Goal: Navigation & Orientation: Find specific page/section

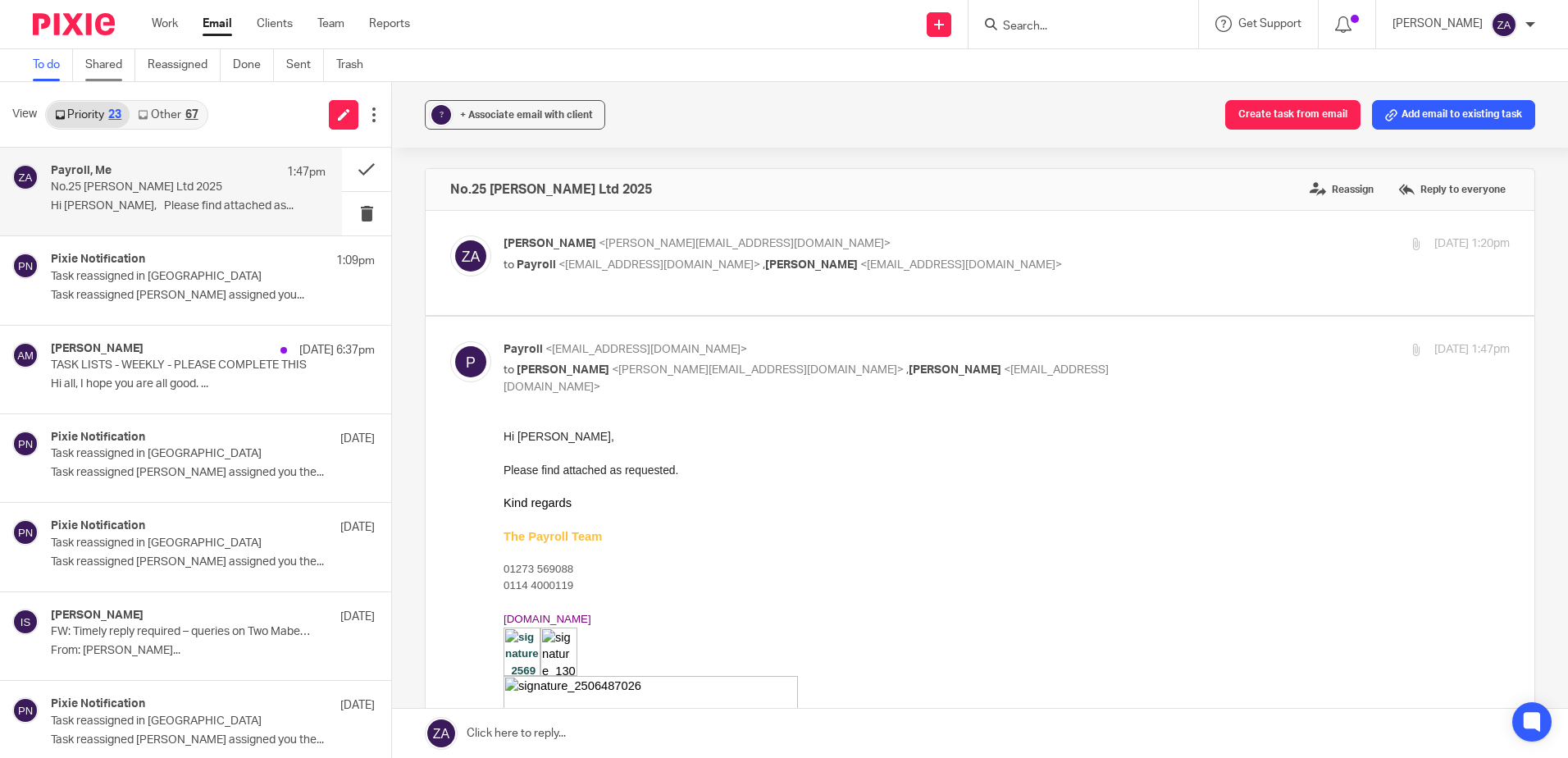
click at [106, 73] on link "Shared" at bounding box center [110, 65] width 50 height 32
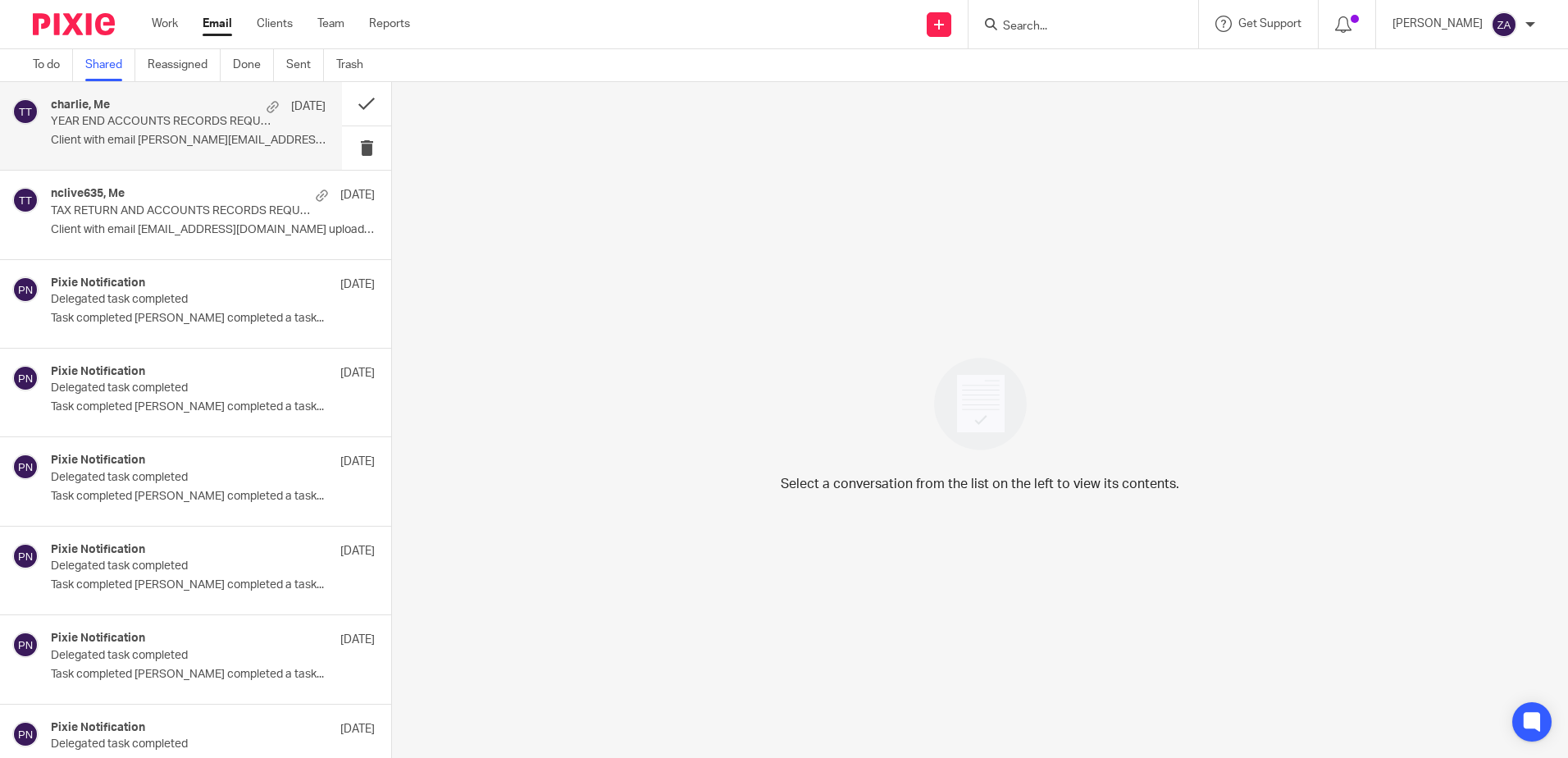
click at [172, 110] on div "[PERSON_NAME], Me [DATE]" at bounding box center [188, 107] width 275 height 17
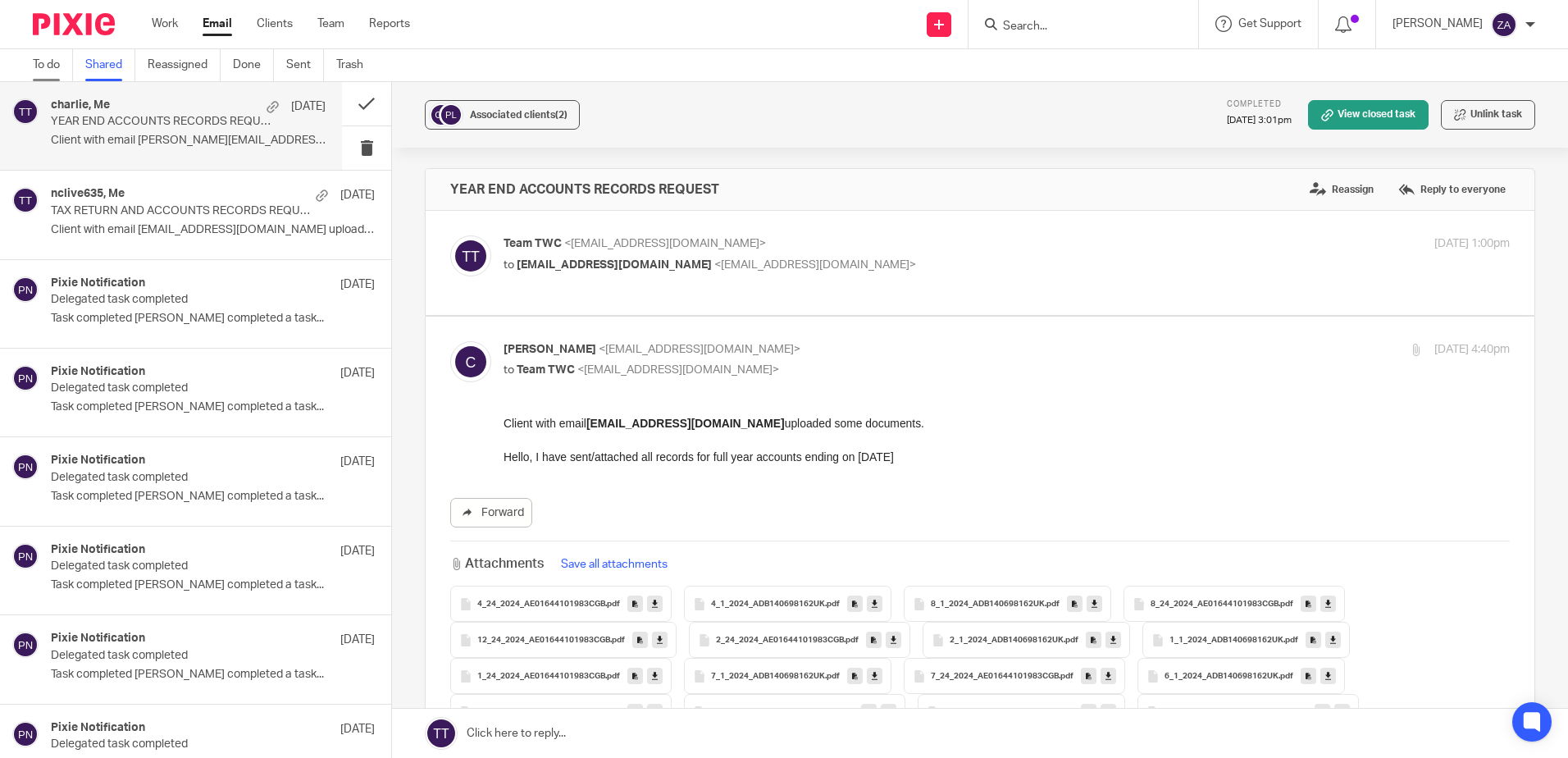
click at [45, 64] on link "To do" at bounding box center [53, 65] width 40 height 32
